Goal: Find contact information: Find contact information

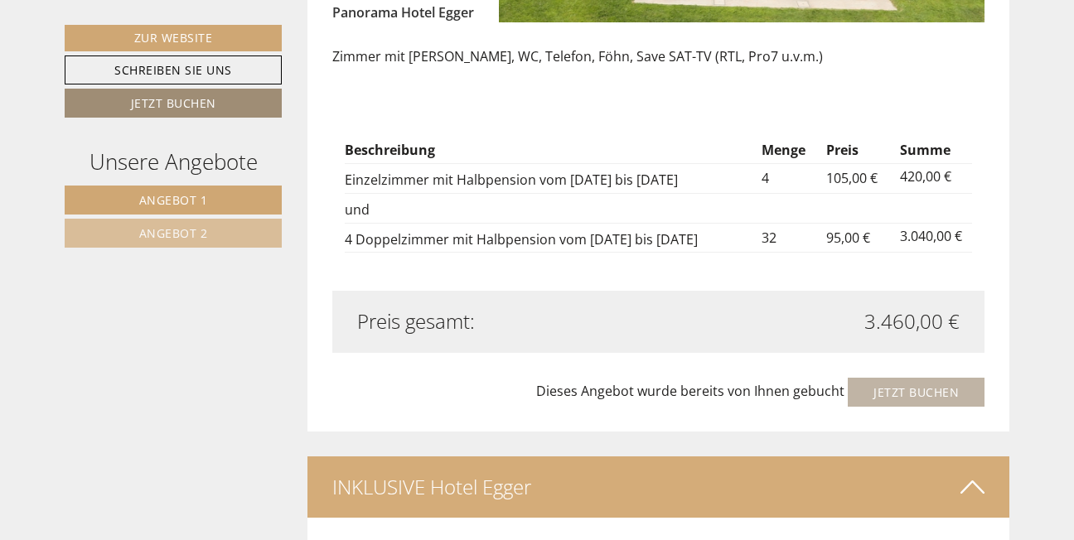
scroll to position [3136, 0]
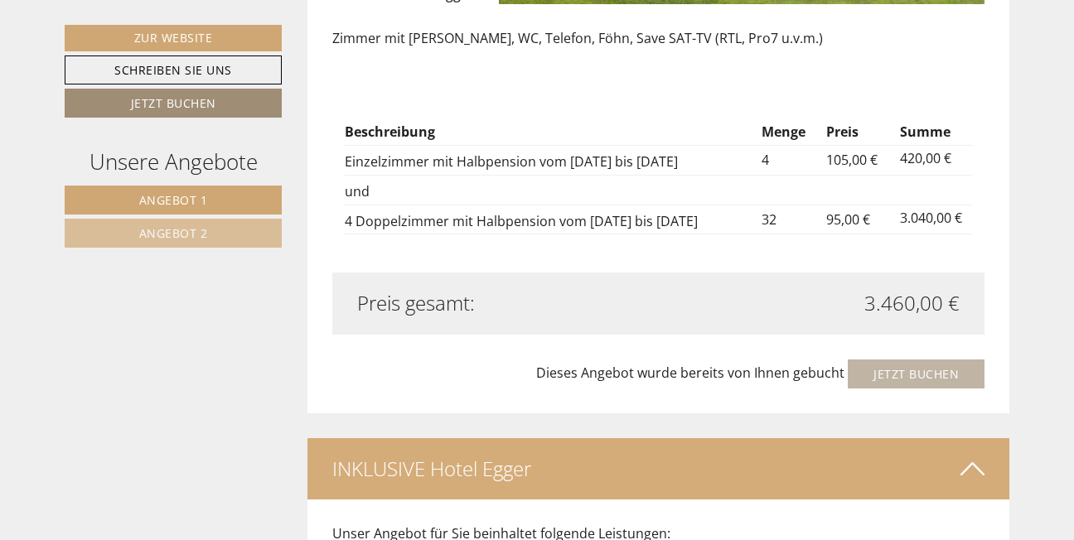
click at [726, 373] on span "Dieses Angebot wurde bereits von Ihnen gebucht" at bounding box center [690, 373] width 308 height 18
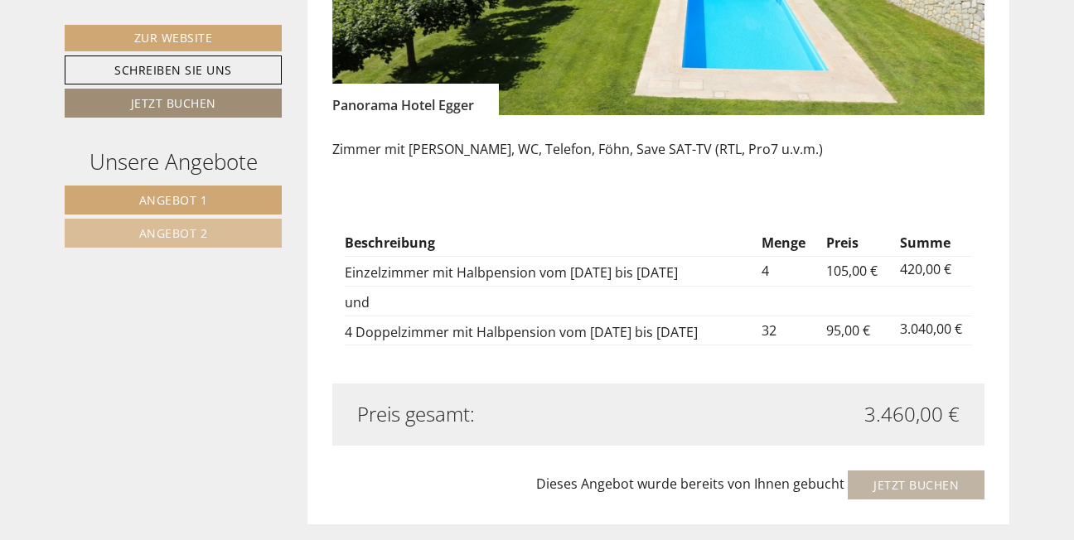
scroll to position [3053, 0]
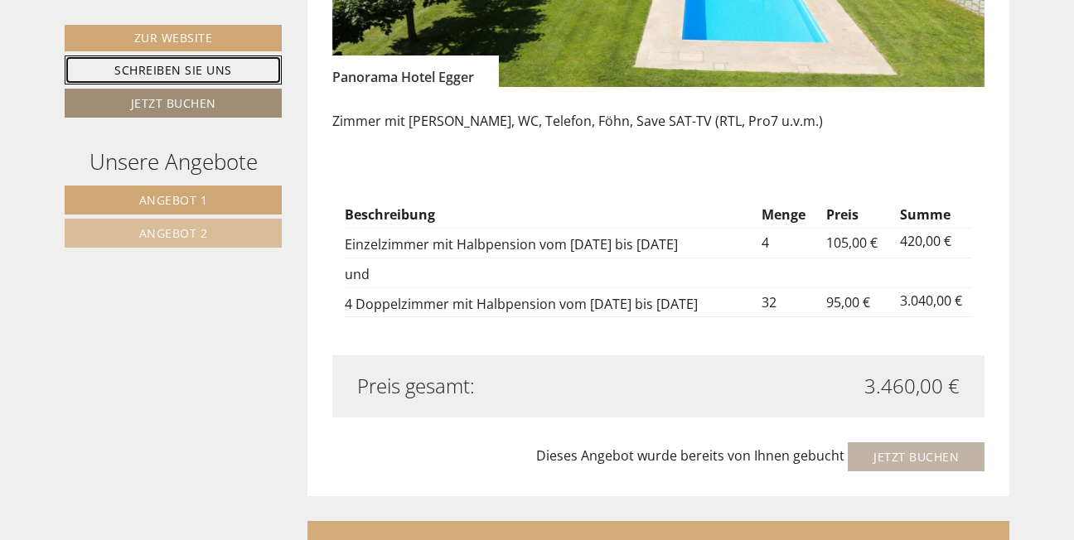
click at [169, 69] on link "Schreiben Sie uns" at bounding box center [173, 70] width 217 height 29
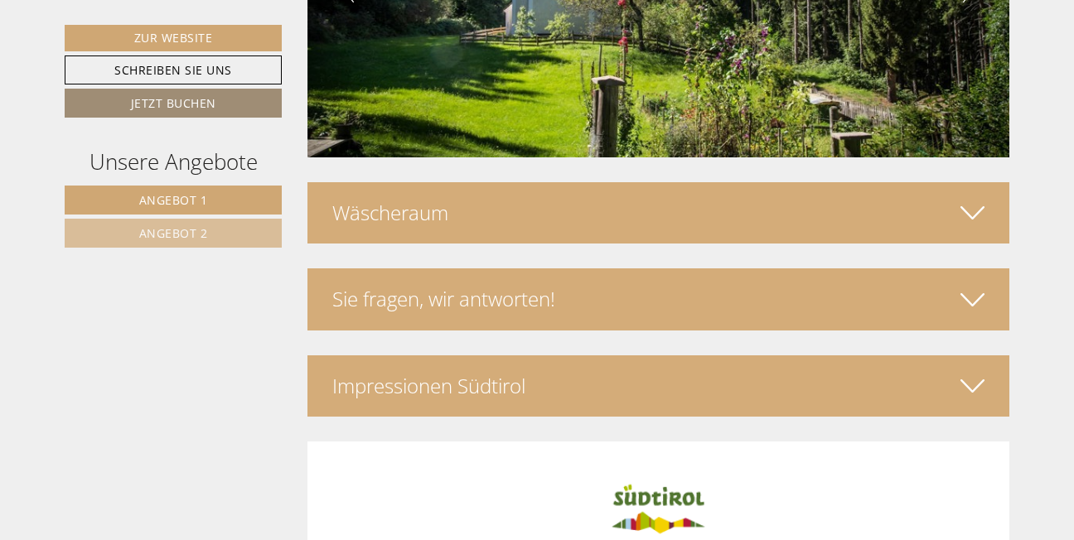
scroll to position [5266, 0]
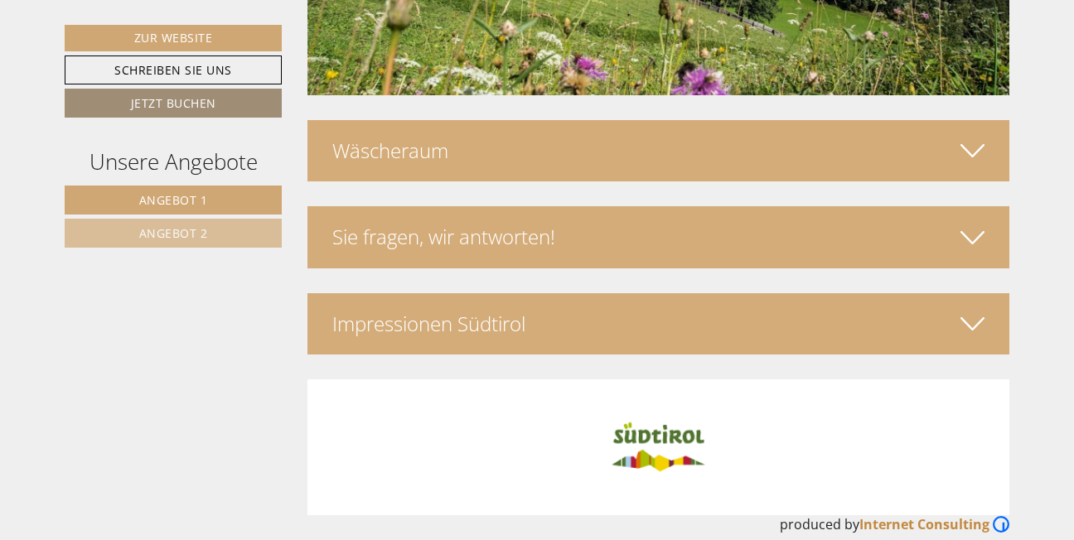
click at [972, 223] on icon at bounding box center [972, 237] width 24 height 28
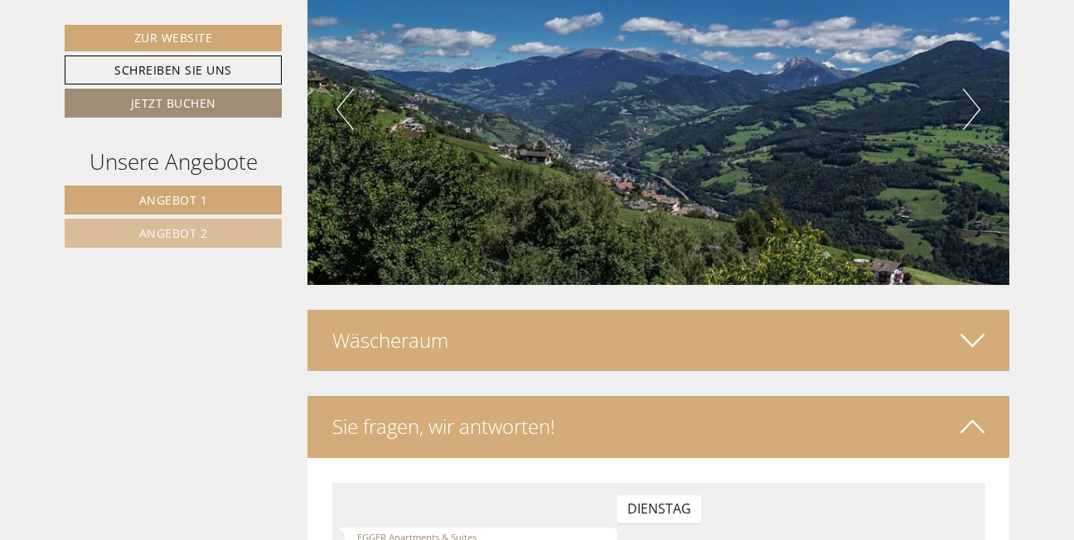
scroll to position [5100, 0]
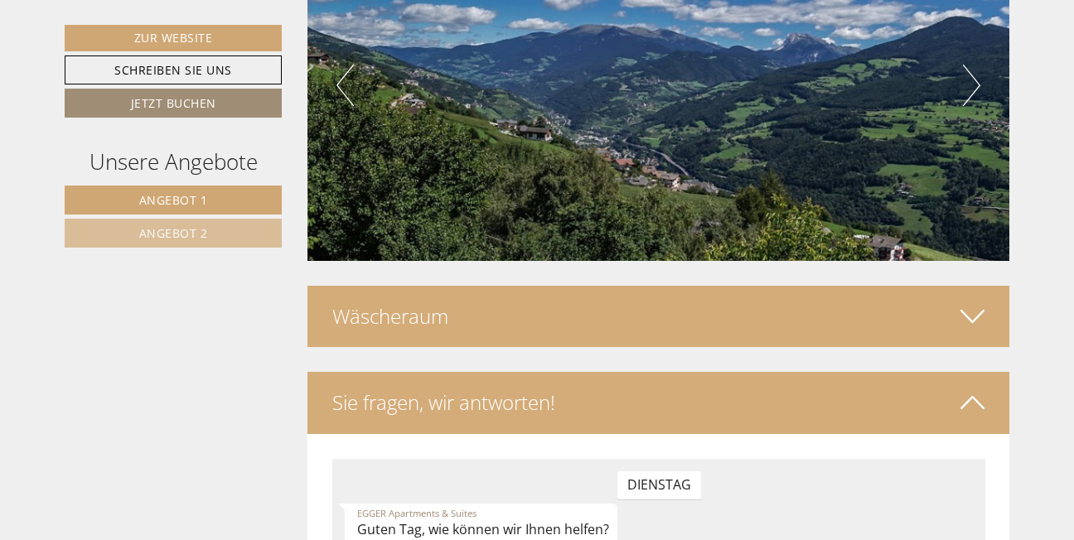
click at [963, 302] on icon at bounding box center [972, 316] width 24 height 28
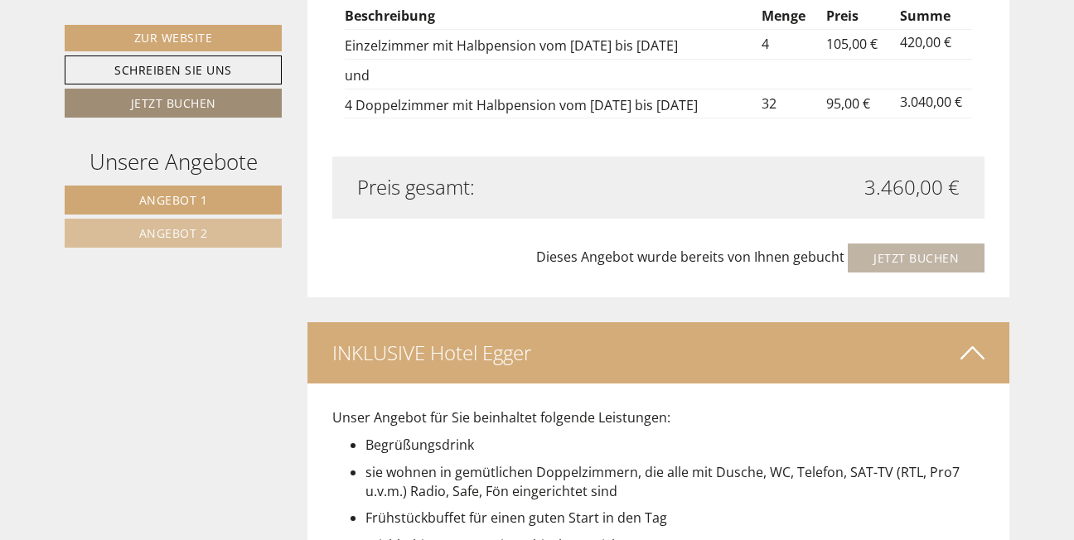
scroll to position [3249, 0]
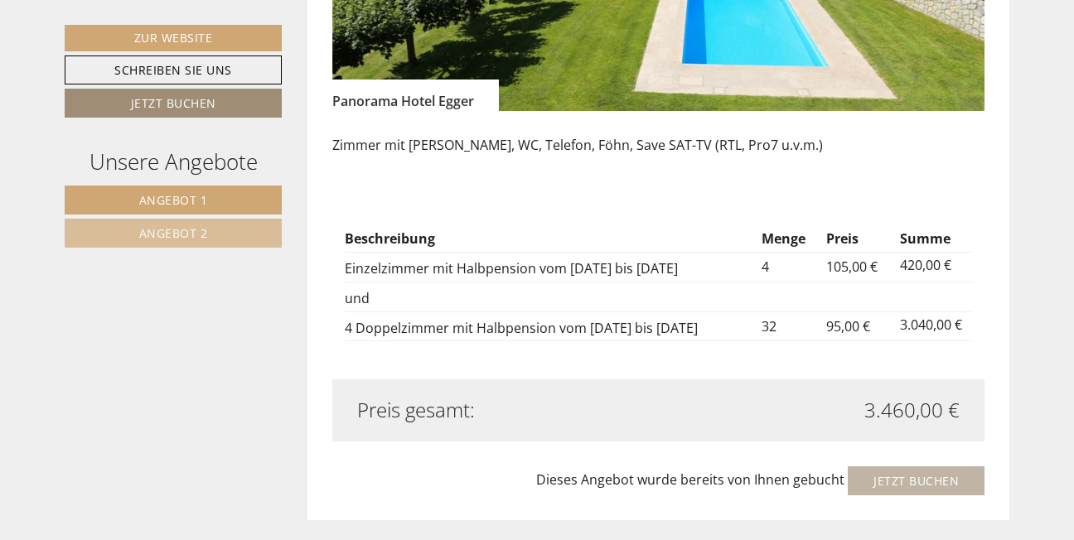
scroll to position [3048, 0]
